Goal: Task Accomplishment & Management: Use online tool/utility

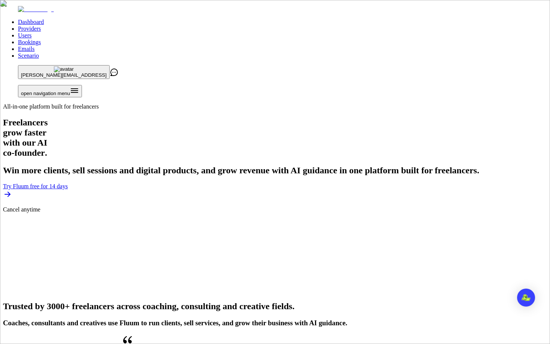
click at [31, 32] on link "Users" at bounding box center [24, 35] width 13 height 6
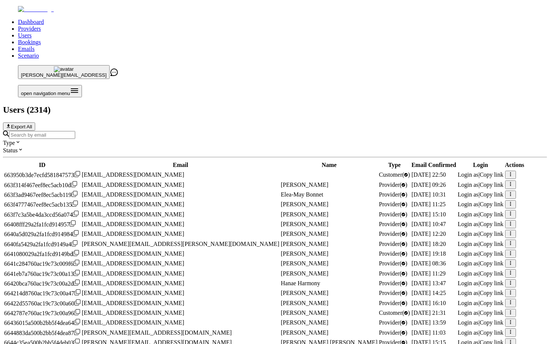
click at [75, 131] on input "Search by email" at bounding box center [42, 135] width 66 height 8
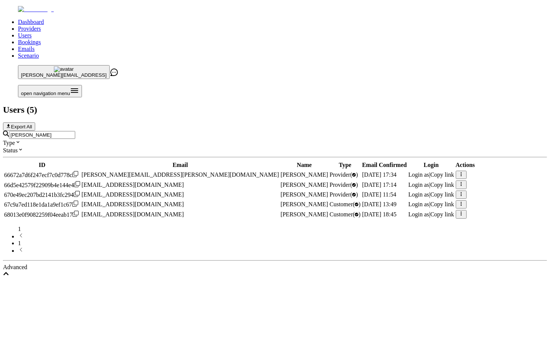
click at [409, 191] on span "Login as" at bounding box center [418, 194] width 21 height 6
click at [75, 131] on input "[PERSON_NAME]" at bounding box center [42, 135] width 66 height 8
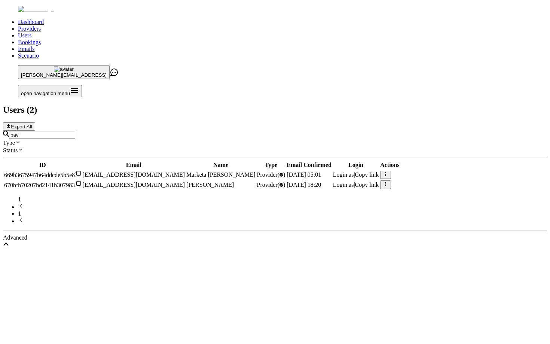
click at [354, 182] on span "Login as" at bounding box center [343, 185] width 21 height 6
click at [75, 131] on input "pav" at bounding box center [42, 135] width 66 height 8
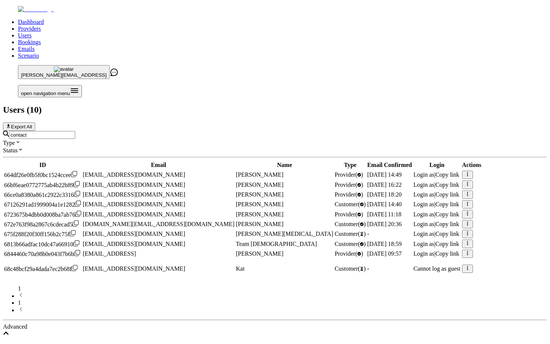
type input "[EMAIL_ADDRESS]"
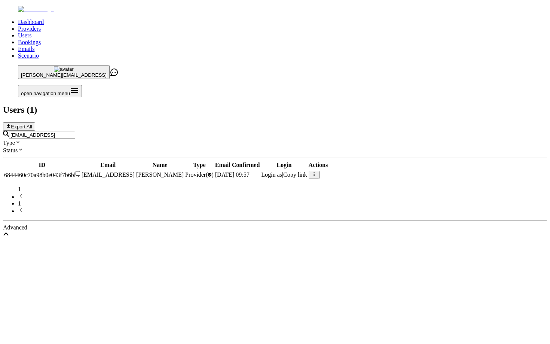
click at [282, 171] on span "Login as" at bounding box center [271, 174] width 21 height 6
